Goal: Transaction & Acquisition: Purchase product/service

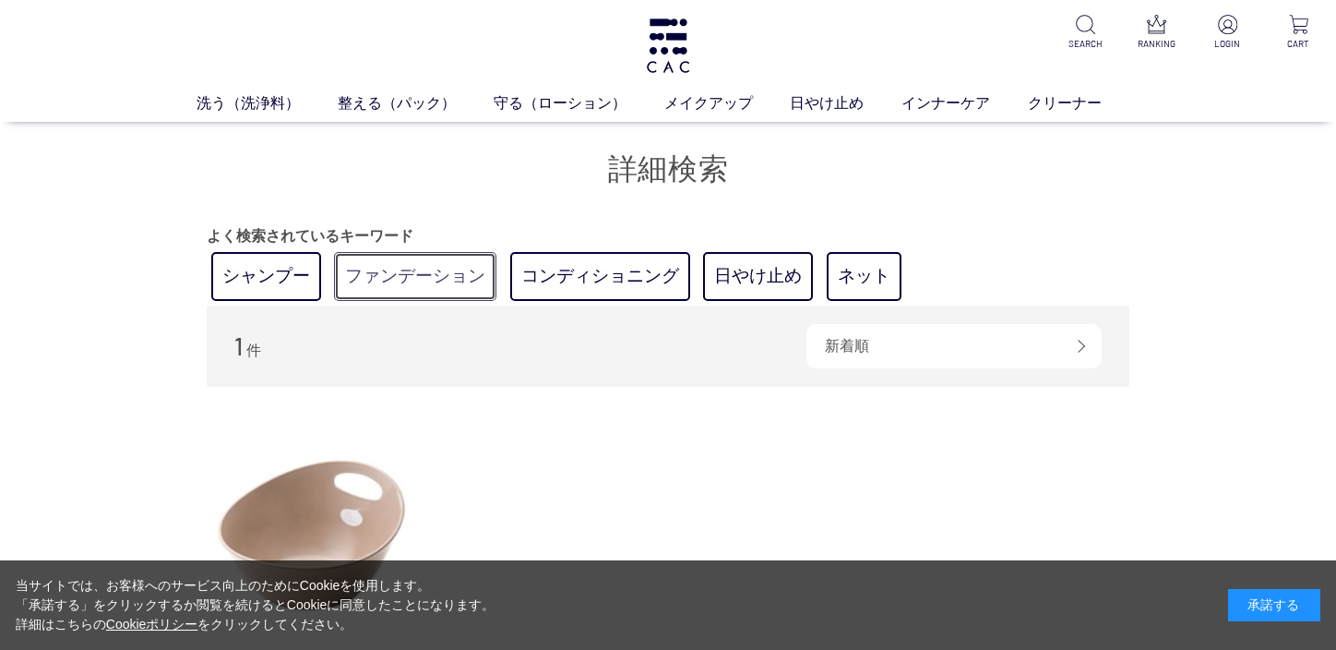
click at [415, 279] on link "ファンデーション" at bounding box center [415, 276] width 162 height 49
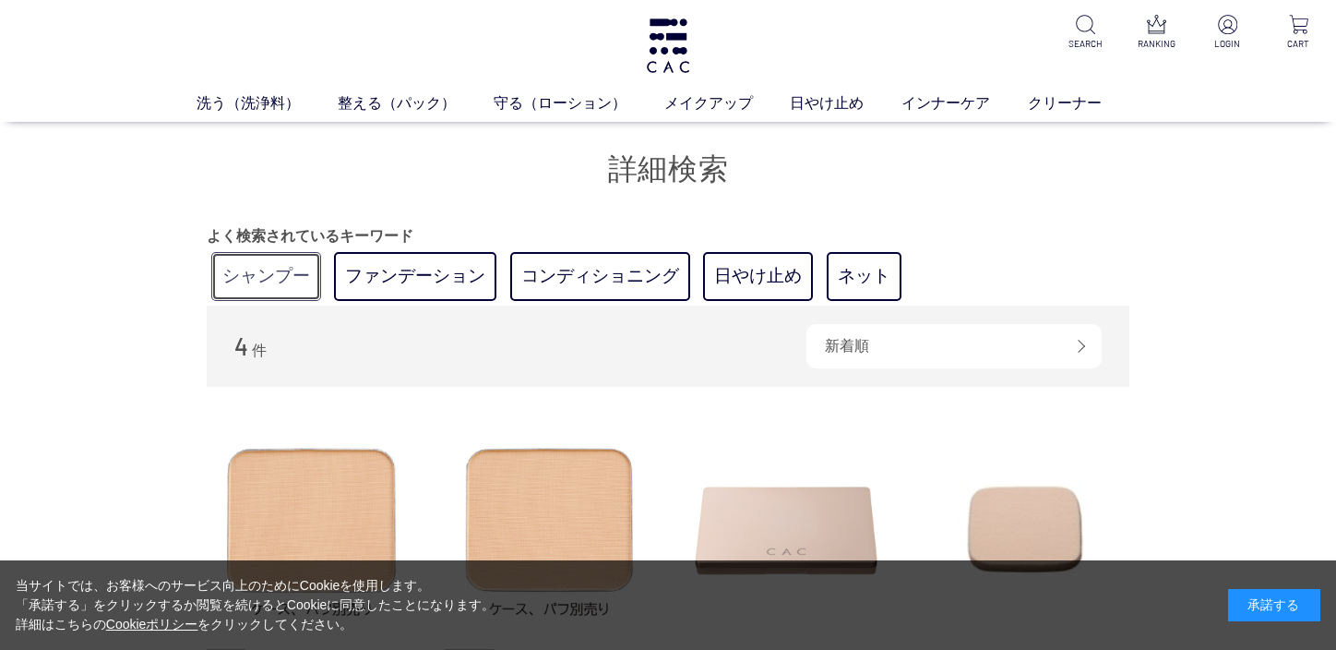
click at [273, 273] on link "シャンプー" at bounding box center [266, 276] width 110 height 49
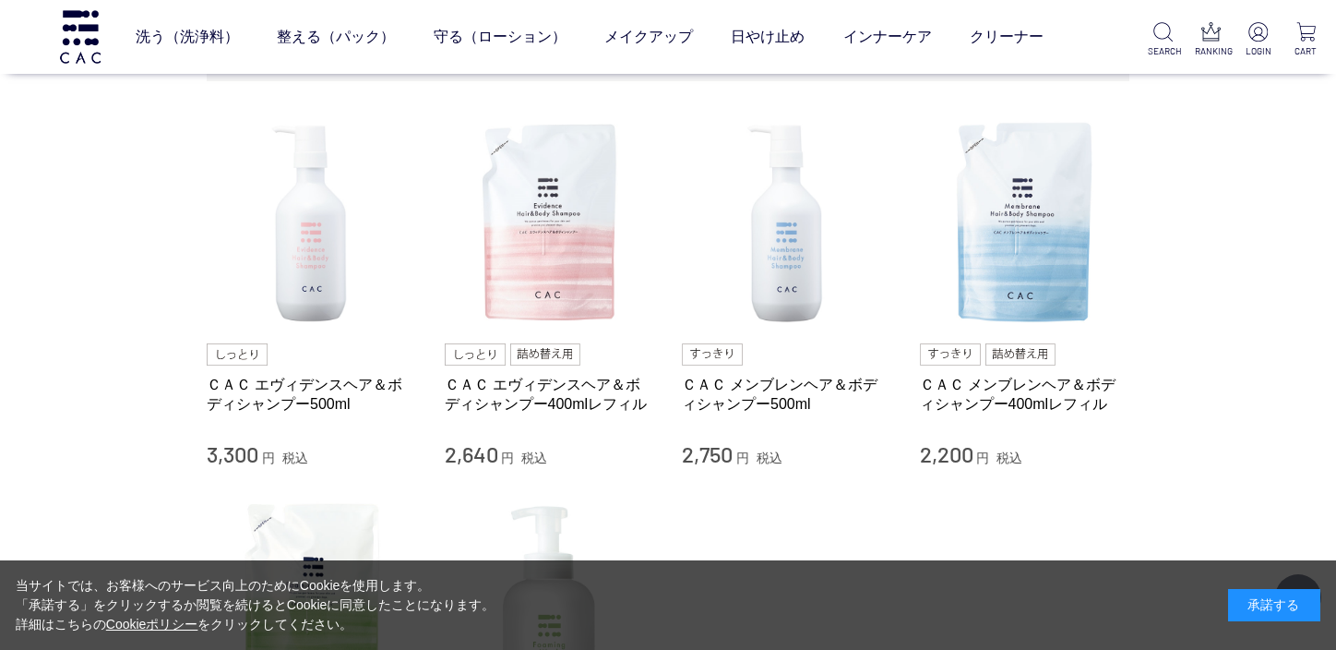
scroll to position [207, 0]
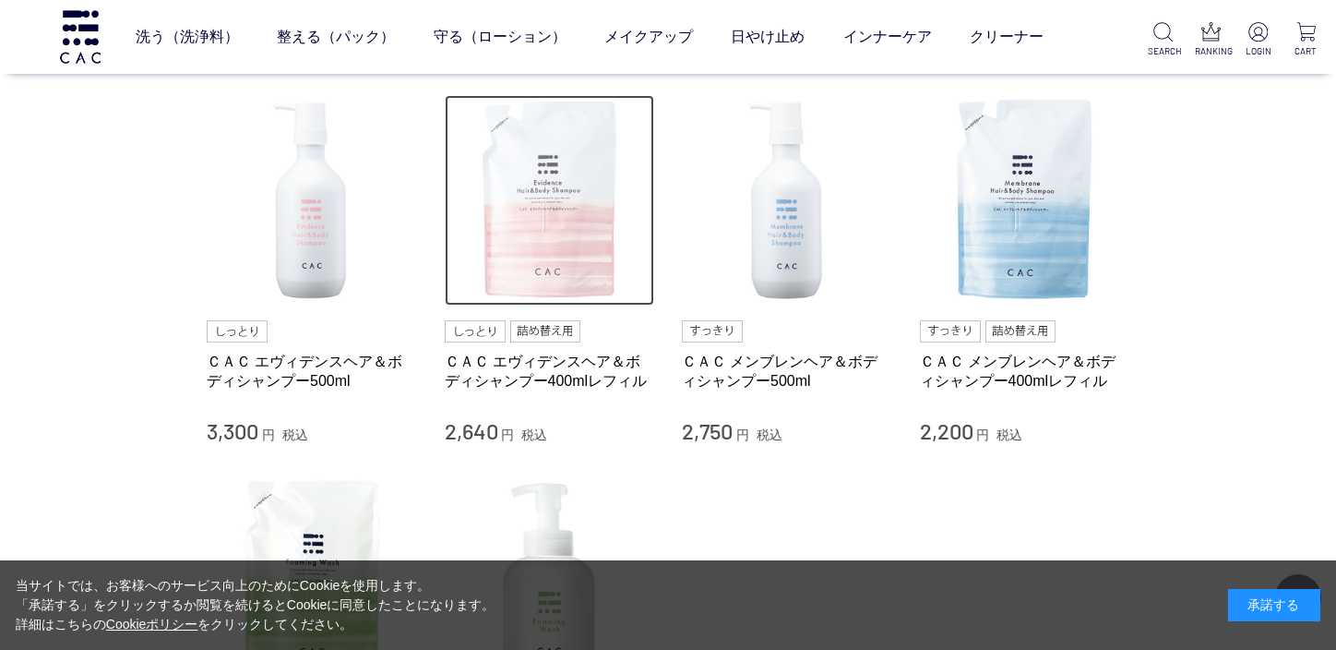
click at [535, 263] on img at bounding box center [550, 200] width 210 height 210
